Goal: Complete application form

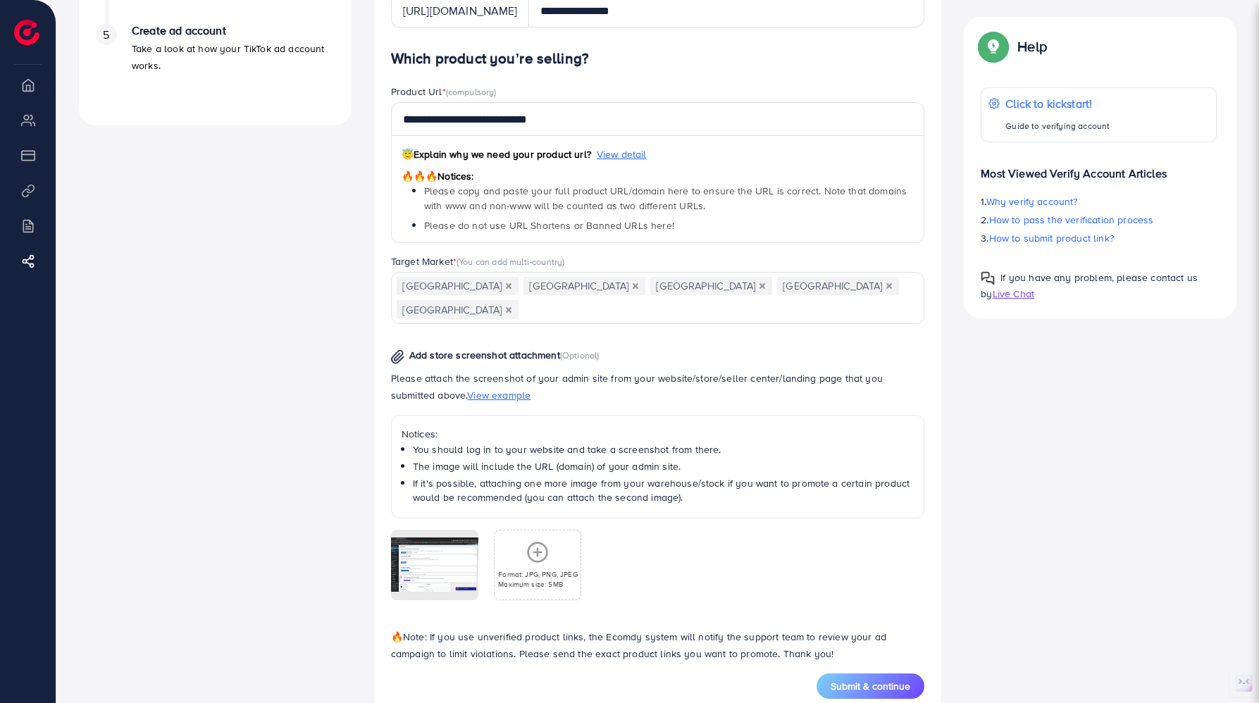
scroll to position [555, 0]
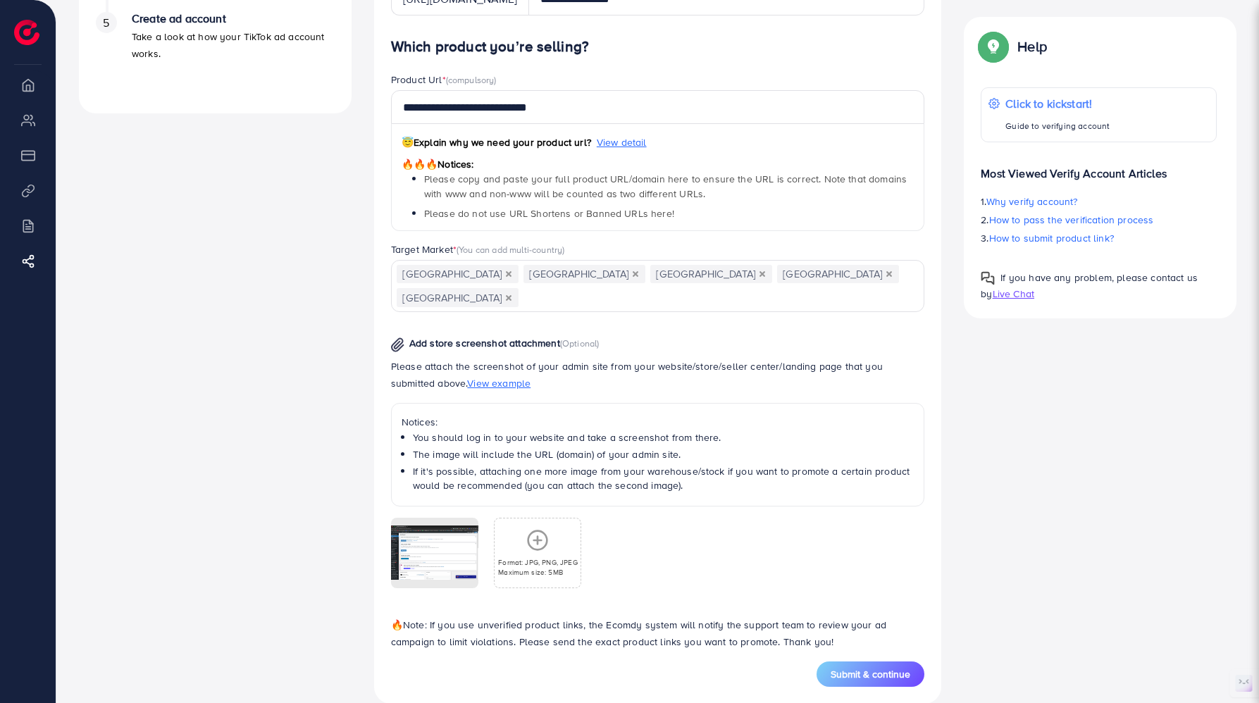
click at [533, 557] on p "Format: JPG, PNG, JPEG" at bounding box center [538, 562] width 80 height 10
click at [887, 667] on span "Submit & continue" at bounding box center [870, 674] width 80 height 14
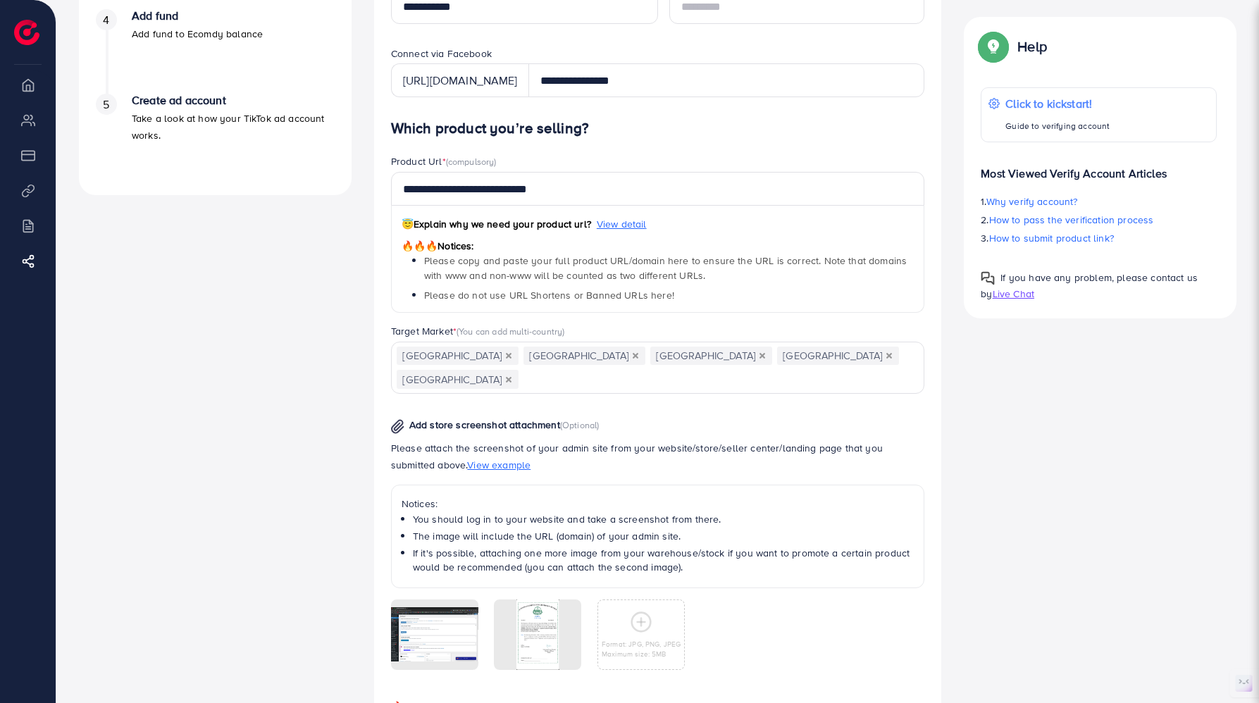
scroll to position [282, 0]
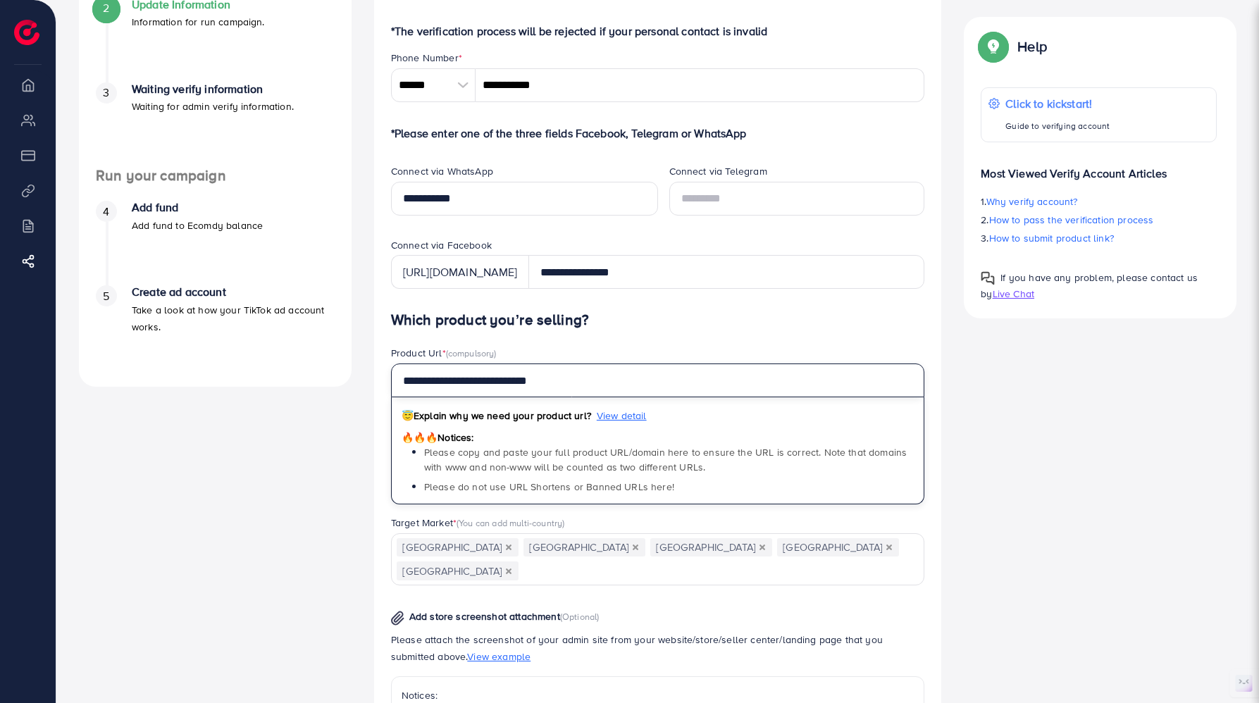
click at [621, 377] on input "**********" at bounding box center [658, 380] width 534 height 34
click at [1060, 526] on div "A quick setup guide for your business. Get started Sign Up Success You have suc…" at bounding box center [658, 391] width 1180 height 1171
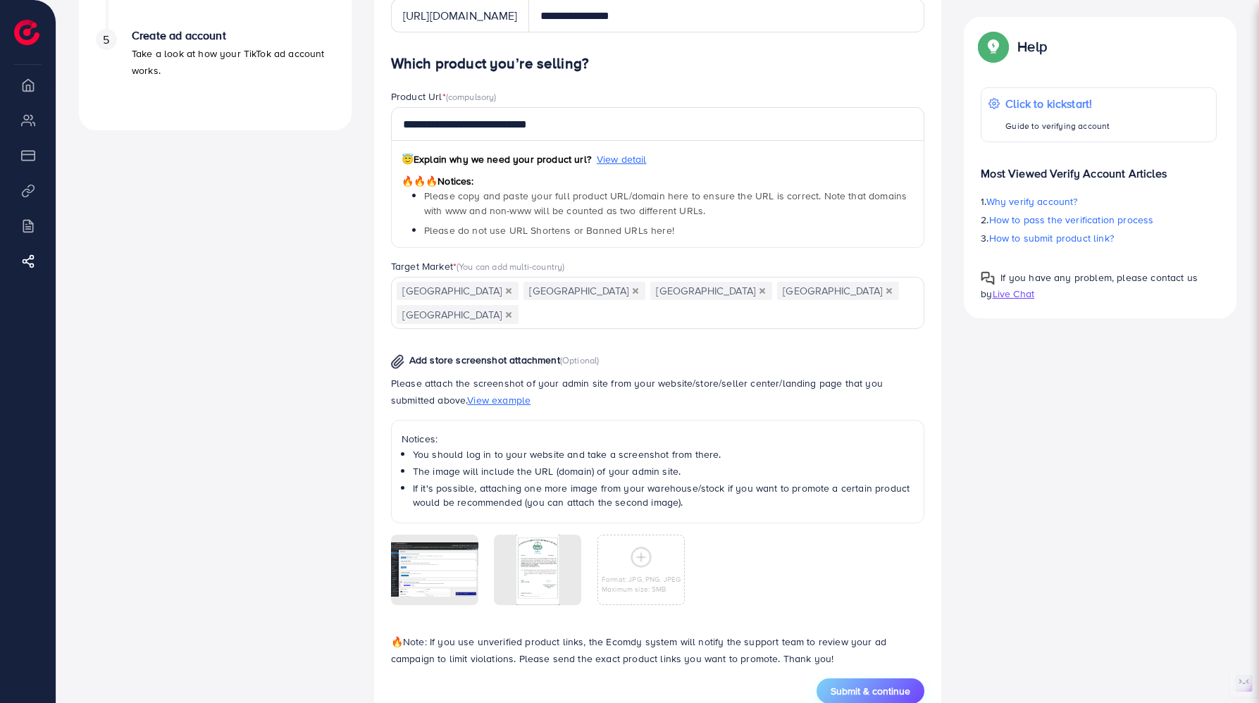
scroll to position [555, 0]
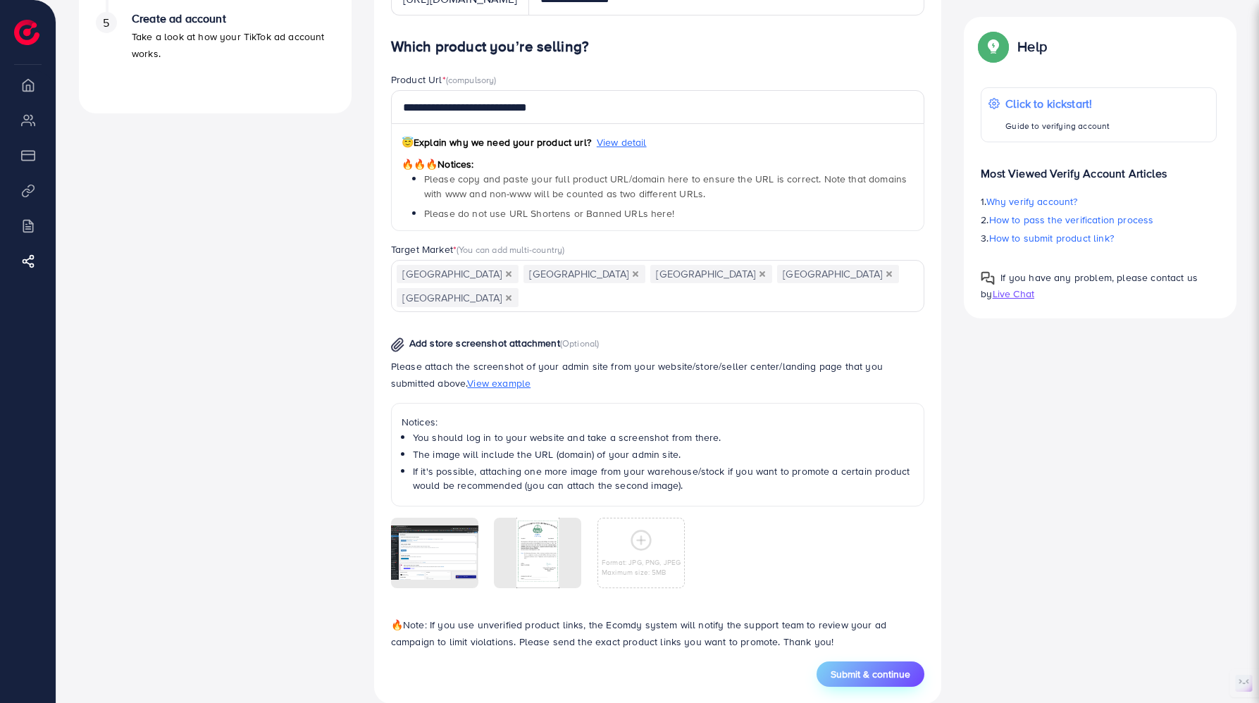
click at [862, 667] on span "Submit & continue" at bounding box center [870, 674] width 80 height 14
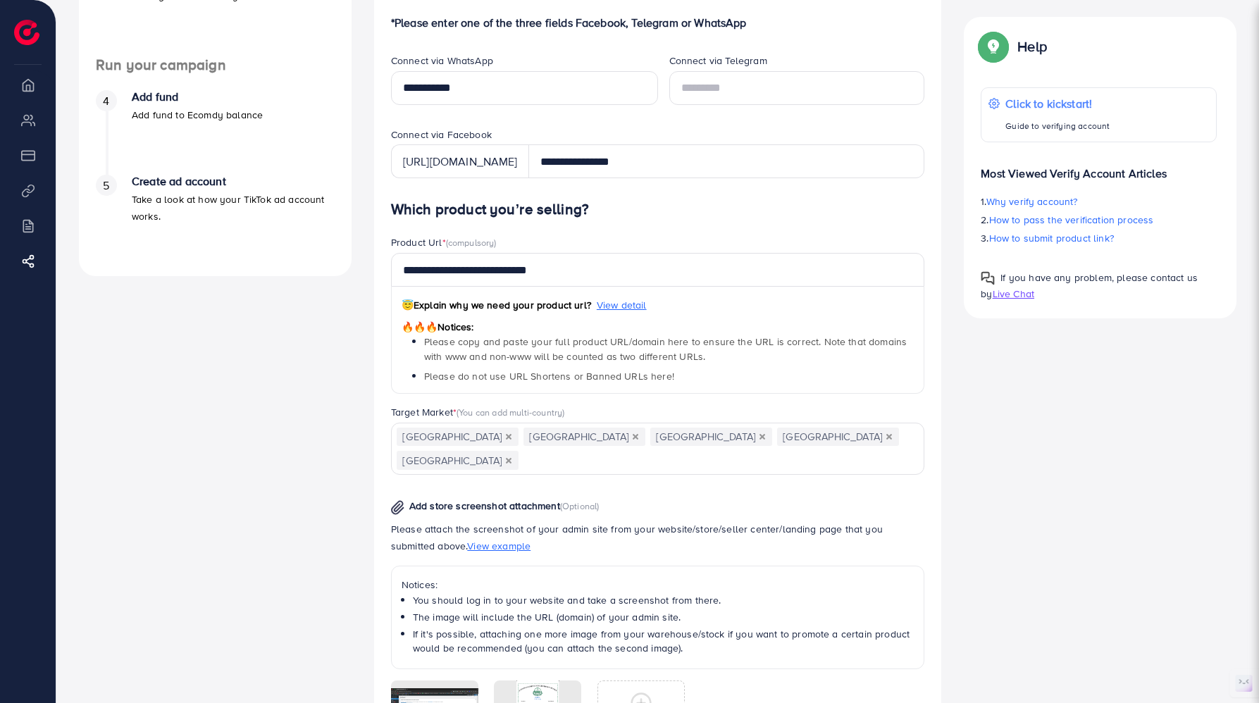
scroll to position [266, 0]
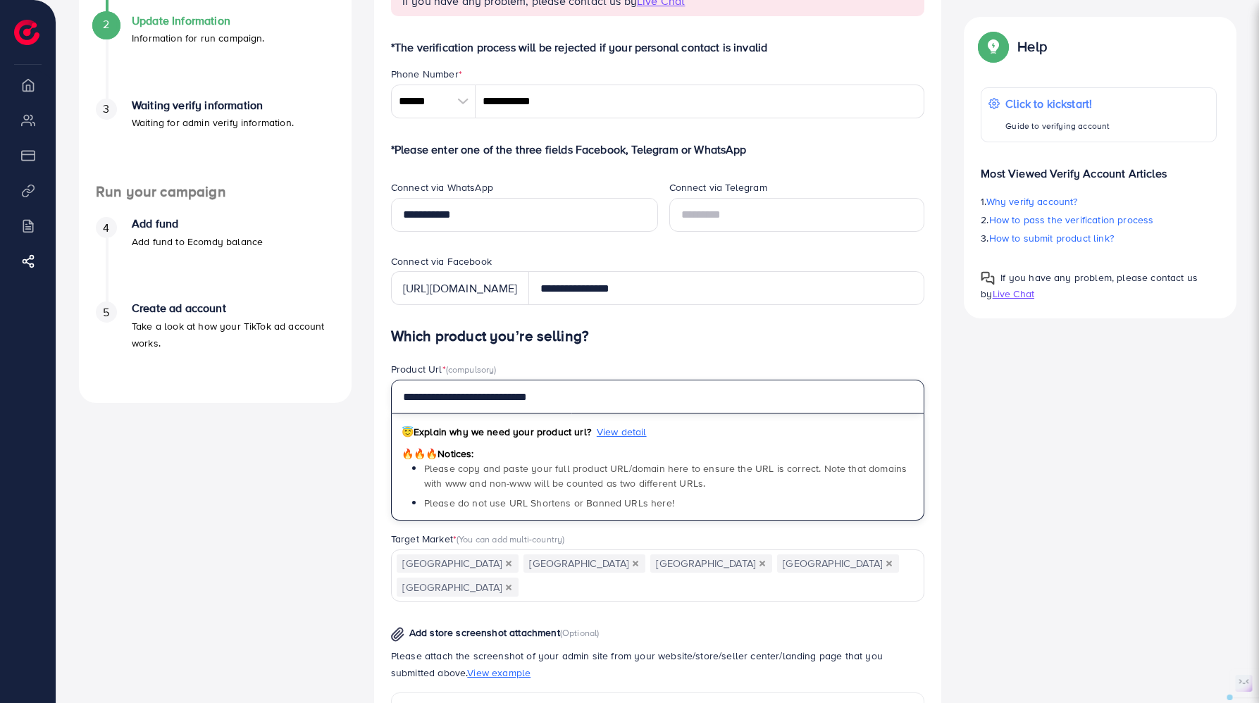
drag, startPoint x: 435, startPoint y: 399, endPoint x: 361, endPoint y: 390, distance: 73.7
click at [361, 390] on div "A quick setup guide for your business. Get started Sign Up Success You have suc…" at bounding box center [658, 407] width 1180 height 1171
click at [542, 394] on input "**********" at bounding box center [658, 397] width 534 height 34
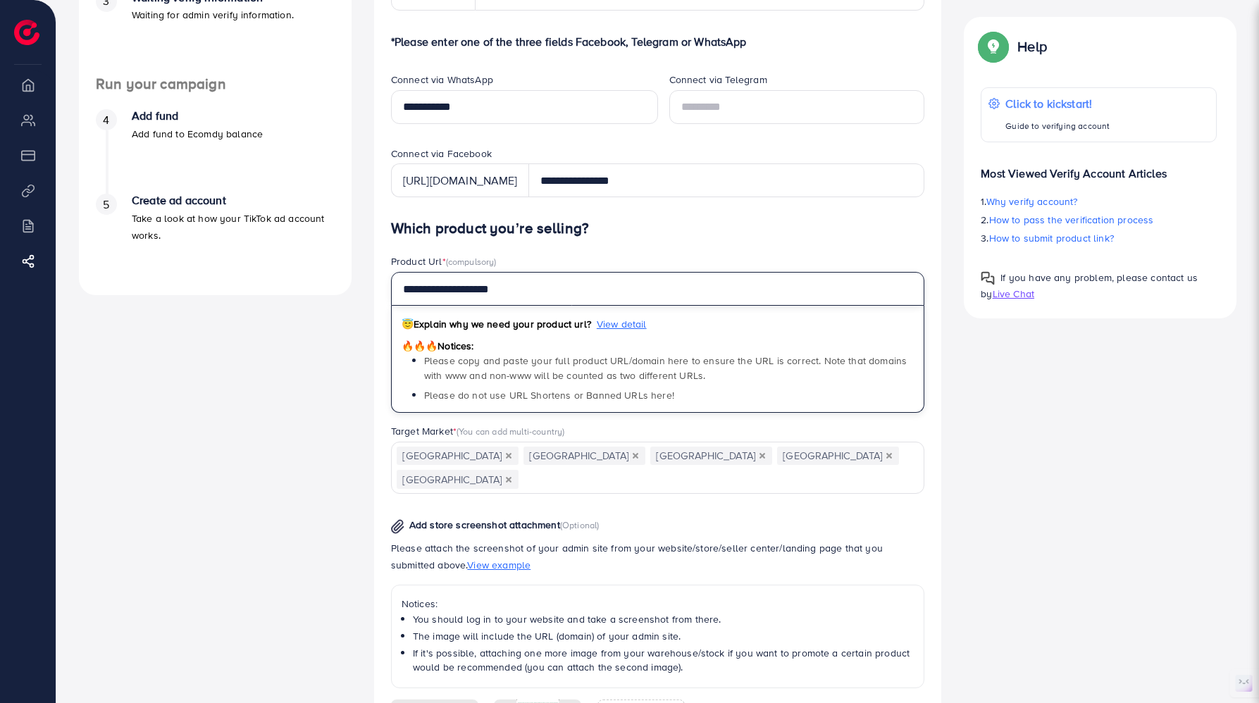
scroll to position [555, 0]
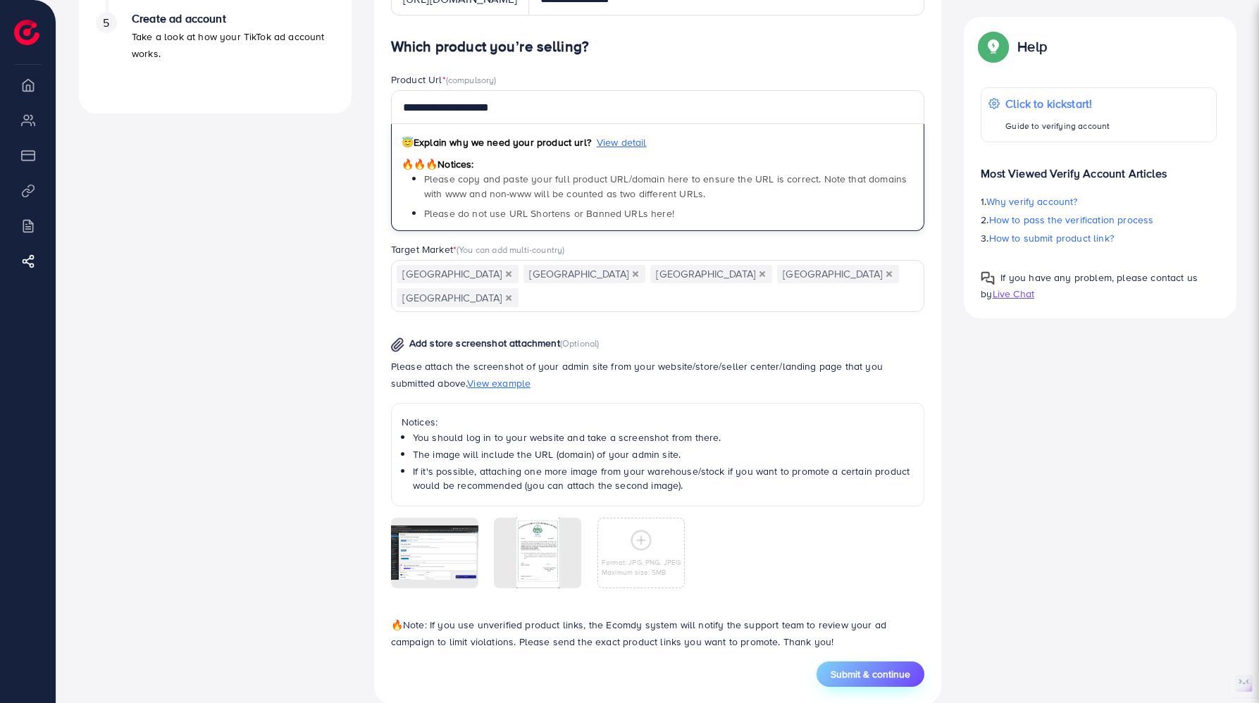
click at [878, 667] on span "Submit & continue" at bounding box center [870, 674] width 80 height 14
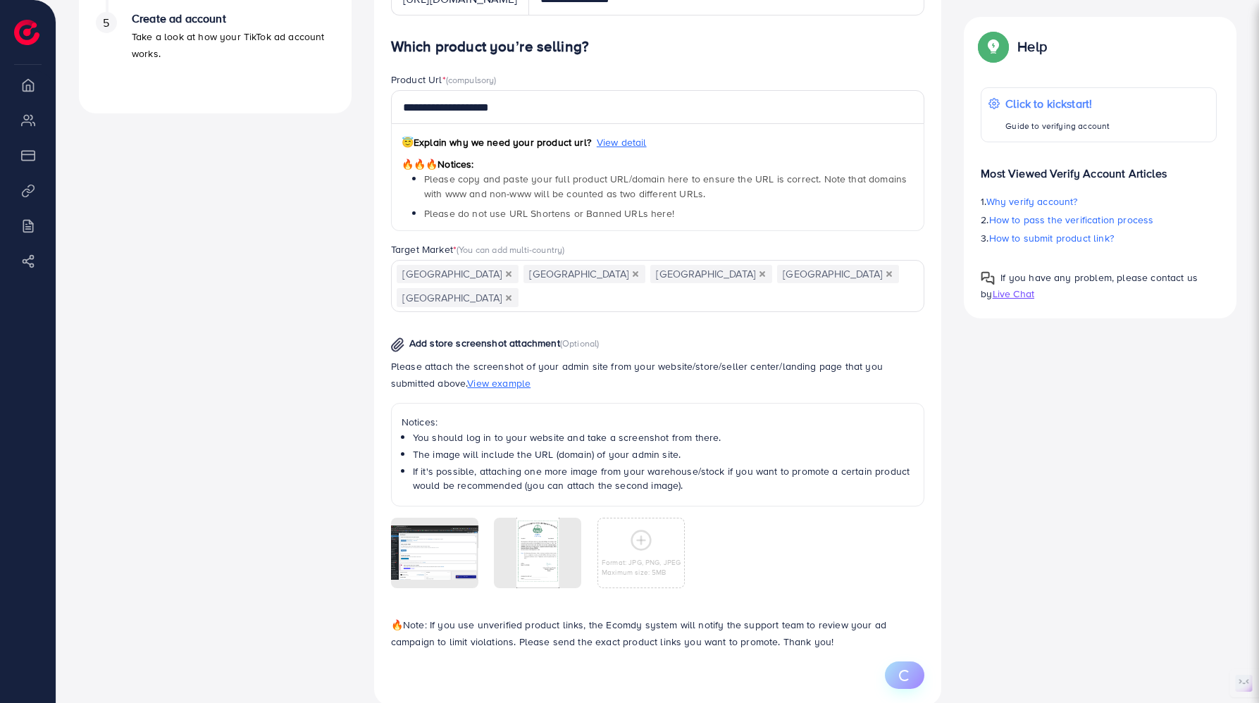
type input "**********"
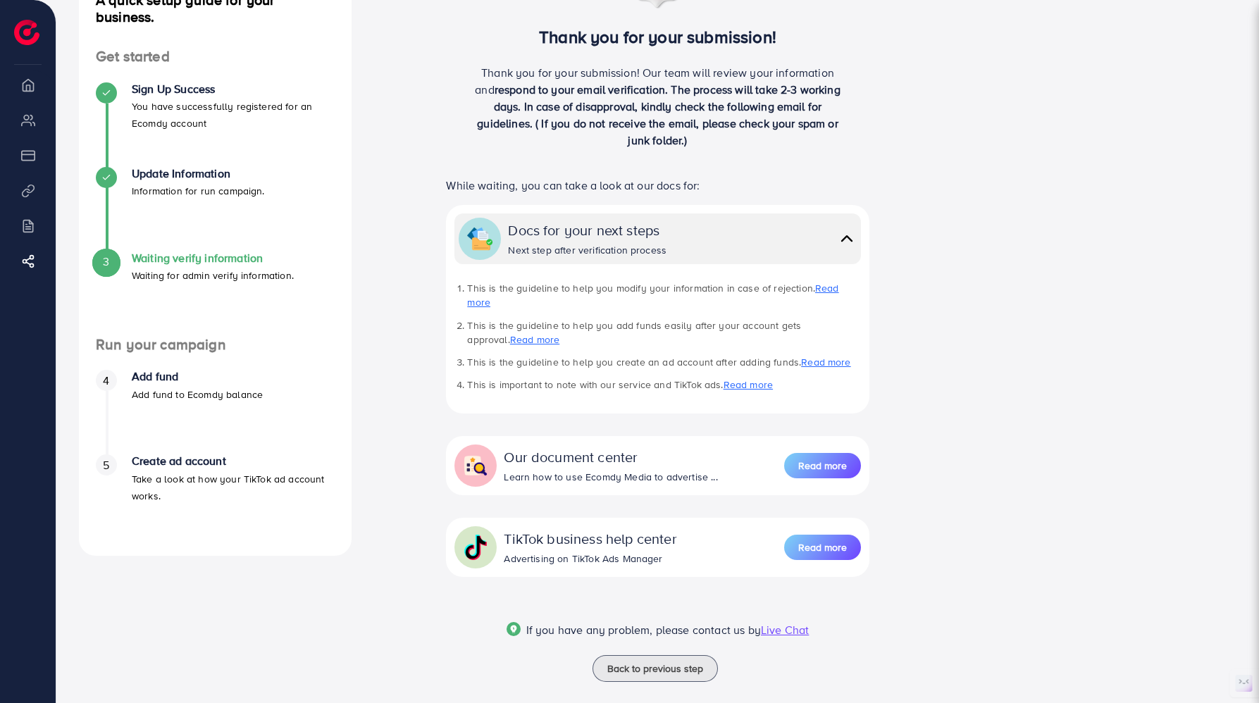
scroll to position [113, 0]
